Goal: Navigation & Orientation: Find specific page/section

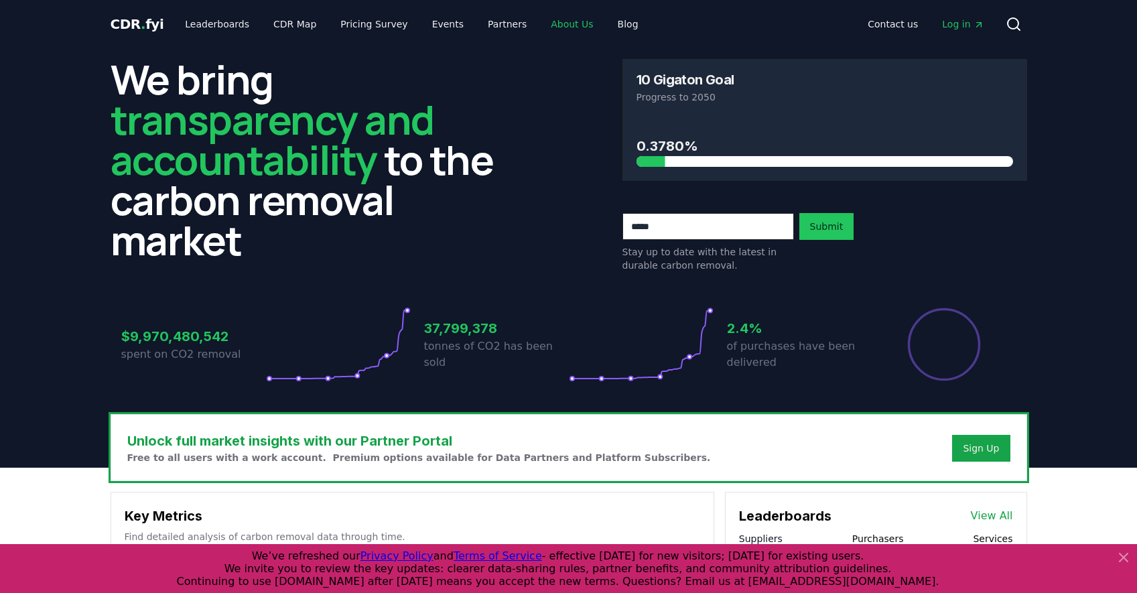
click at [551, 33] on link "About Us" at bounding box center [572, 24] width 64 height 24
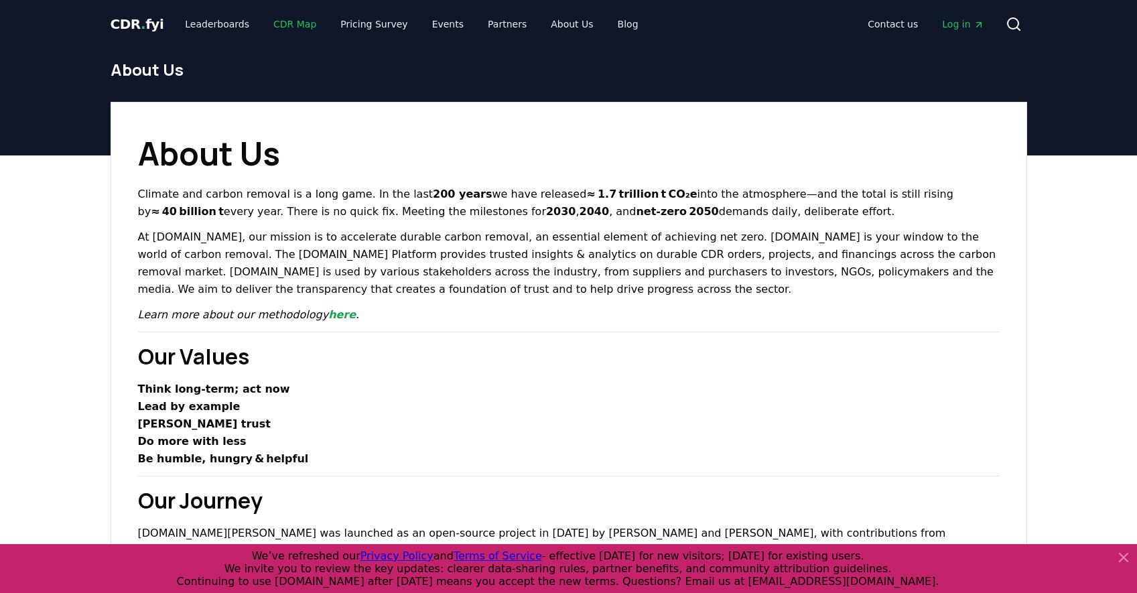
click at [279, 25] on link "CDR Map" at bounding box center [295, 24] width 64 height 24
